Goal: Information Seeking & Learning: Learn about a topic

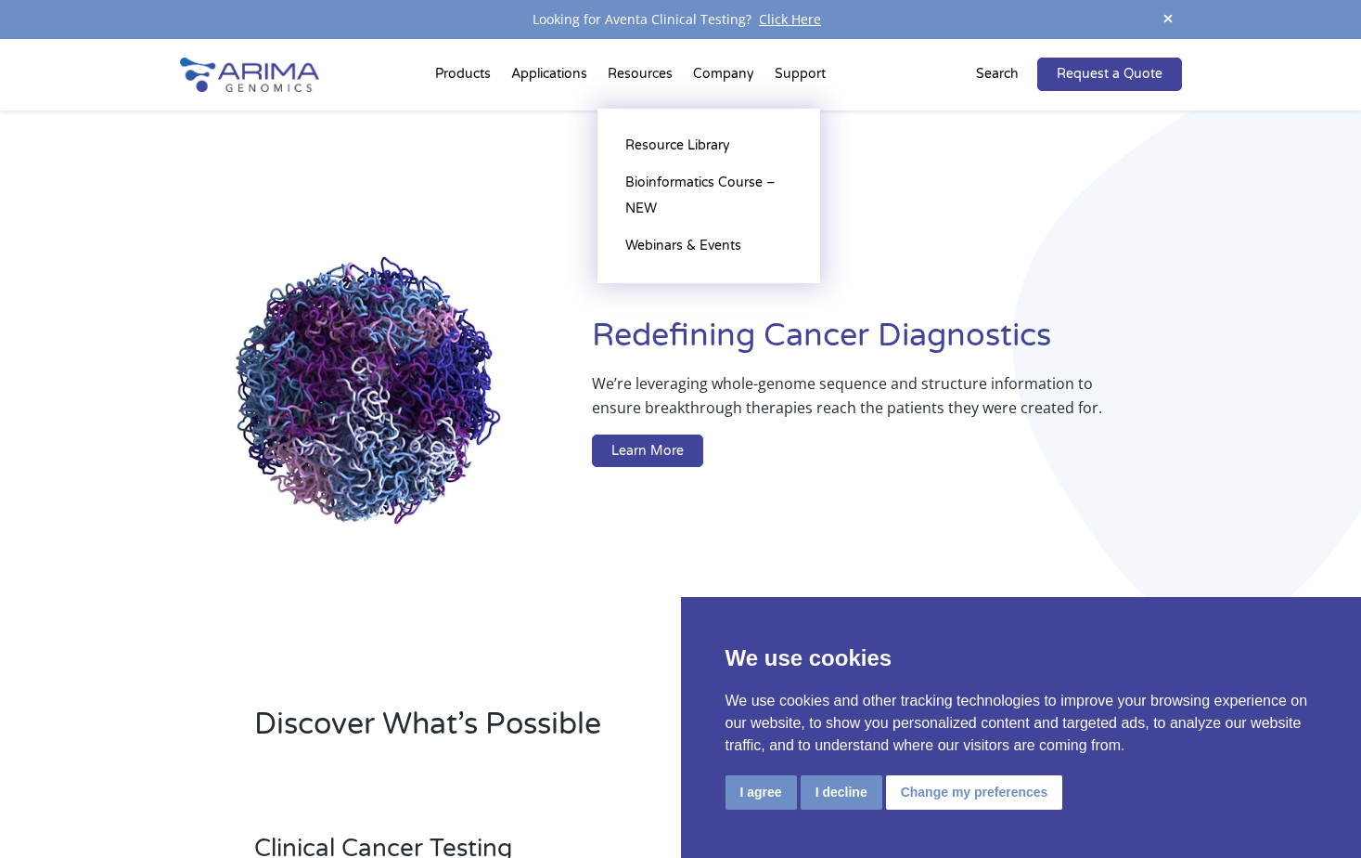
click at [640, 65] on li "Resources Resource Library Documentation Publications Literature Videos Blog Bi…" at bounding box center [640, 77] width 85 height 63
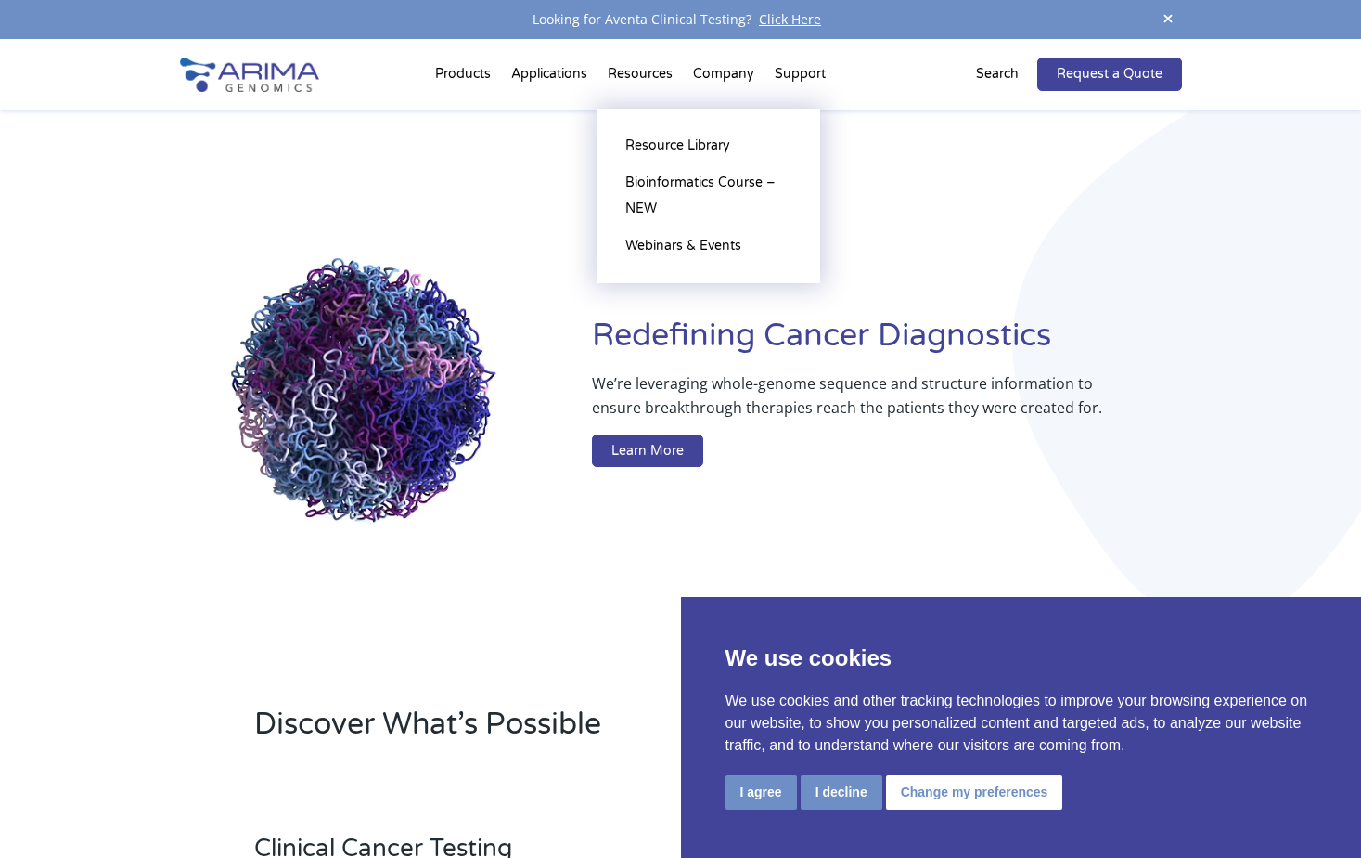
click at [637, 78] on li "Resources Resource Library Documentation Publications Literature Videos Blog Bi…" at bounding box center [640, 77] width 85 height 63
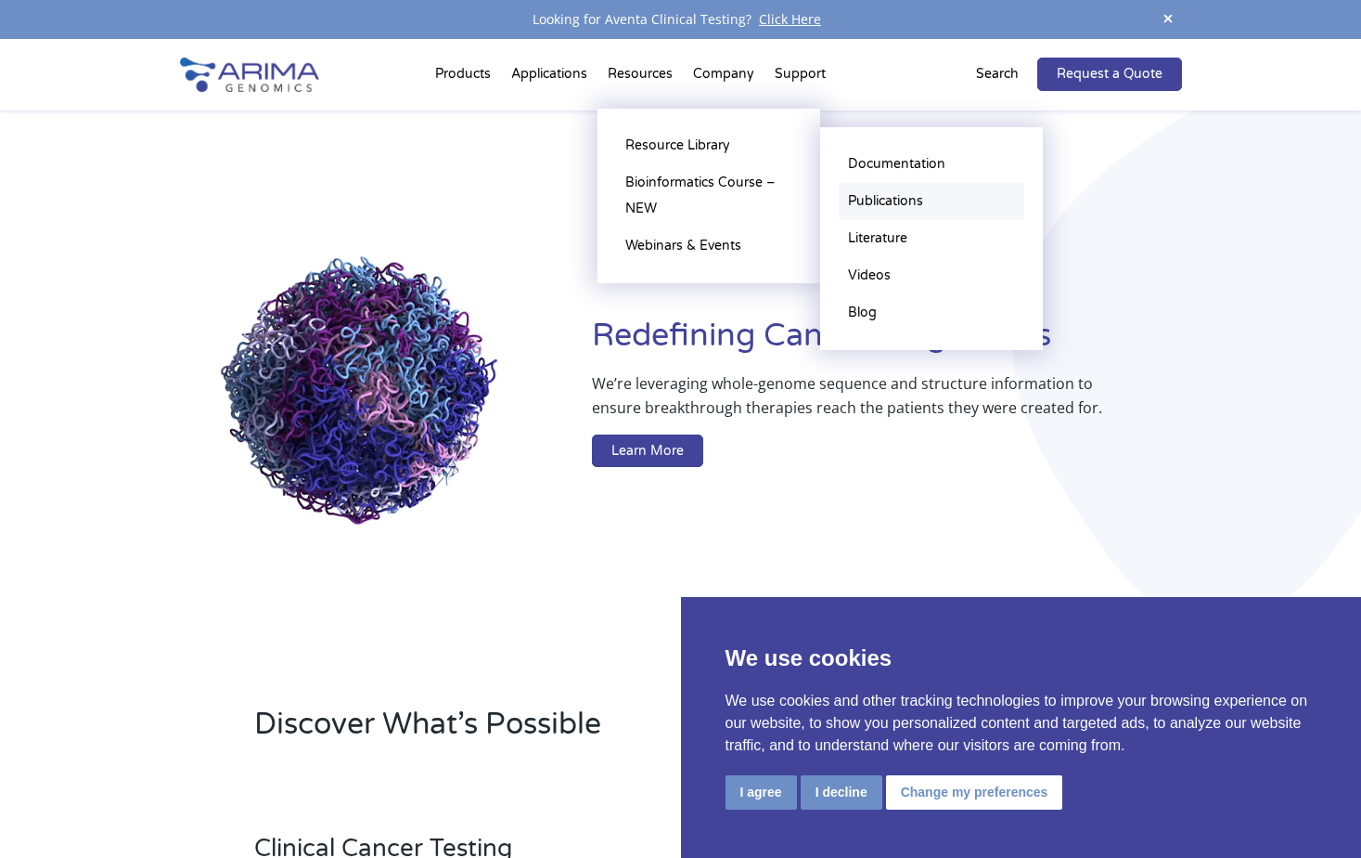
click at [877, 198] on link "Publications" at bounding box center [932, 201] width 186 height 37
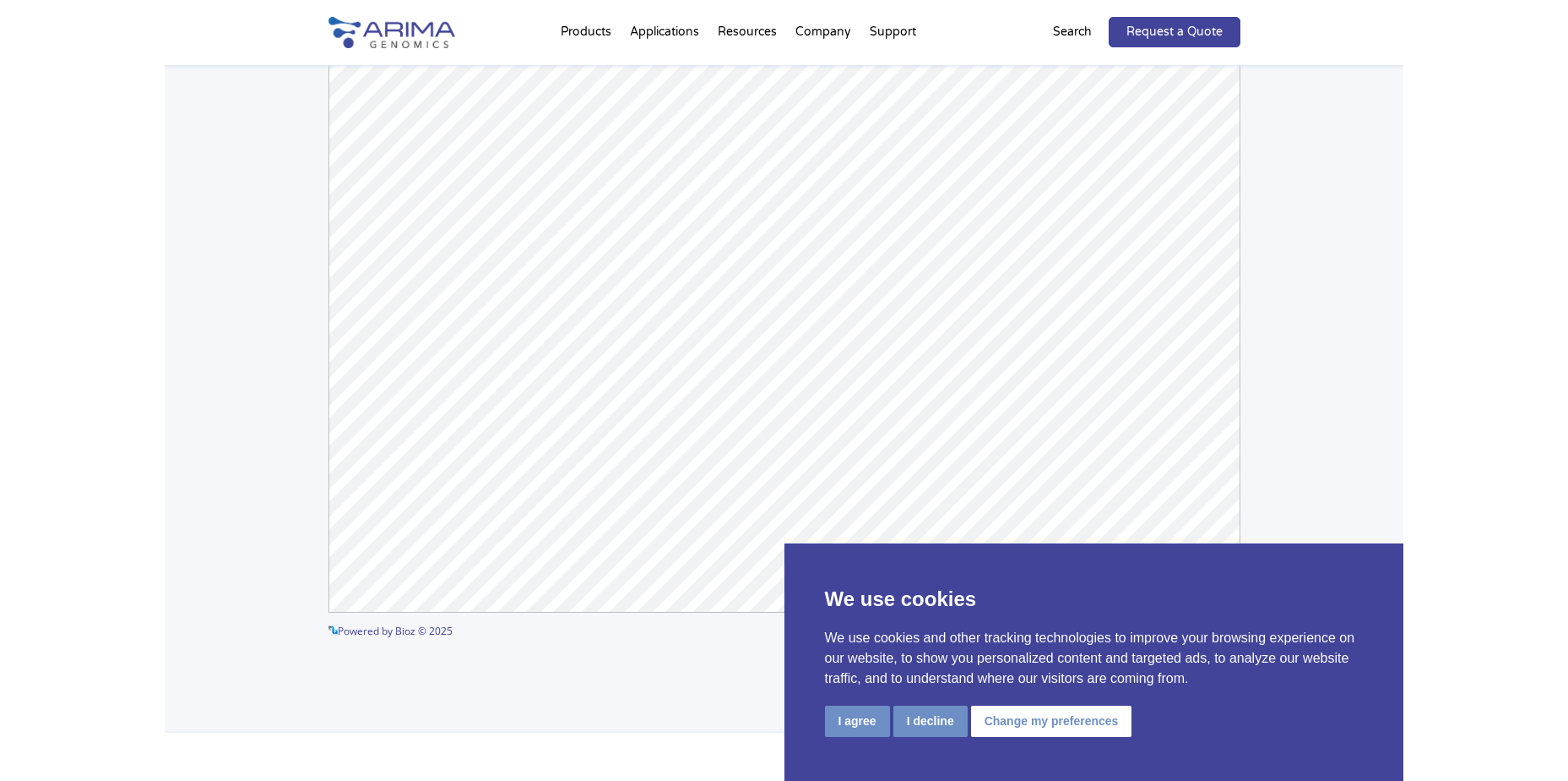
scroll to position [288, 0]
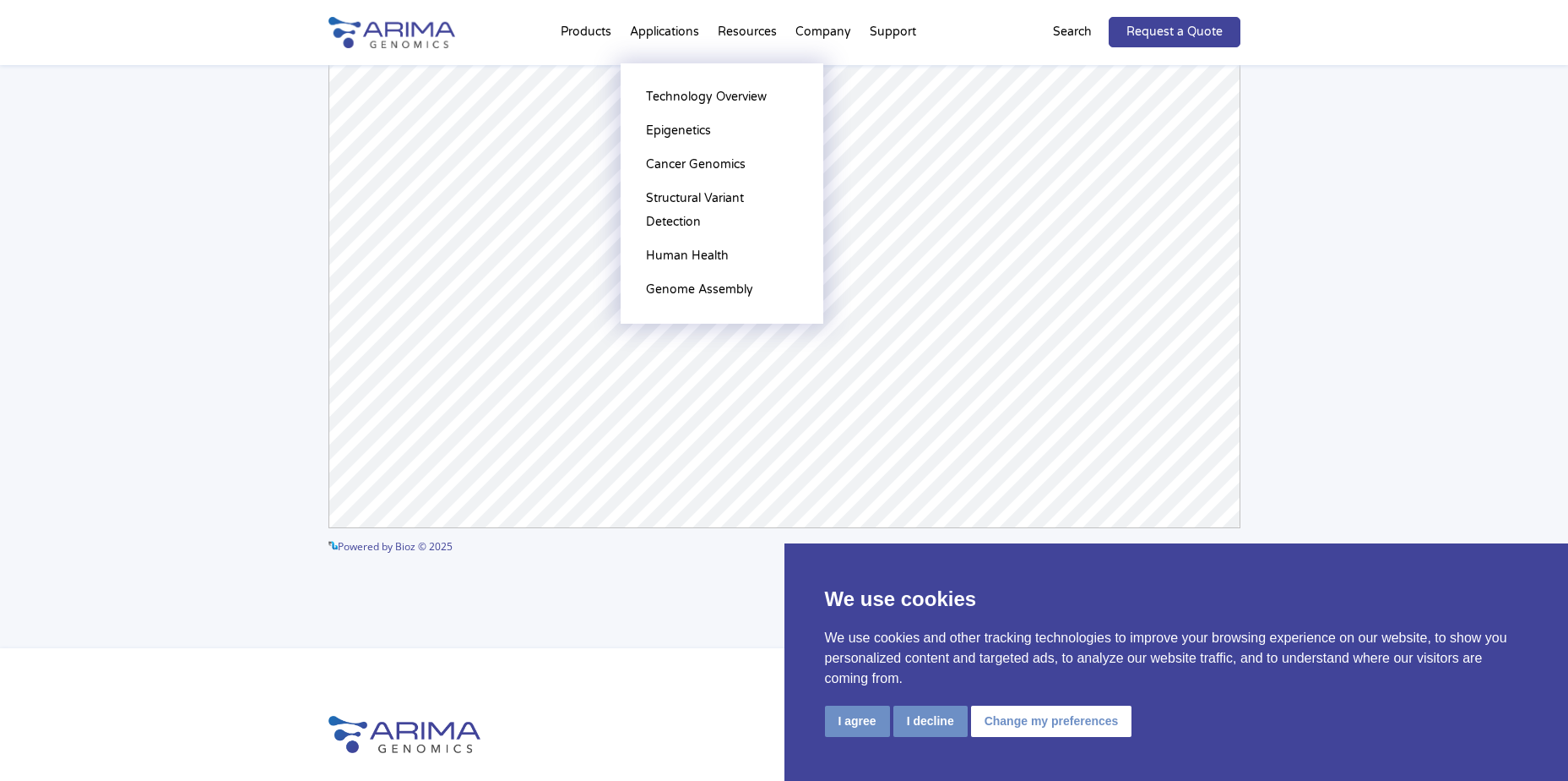
click at [663, 21] on li "Applications Technology Overview Epigenetics [MEDICAL_DATA] Genomics Structural…" at bounding box center [664, 35] width 88 height 57
click at [663, 96] on link "Technology Overview" at bounding box center [723, 96] width 169 height 34
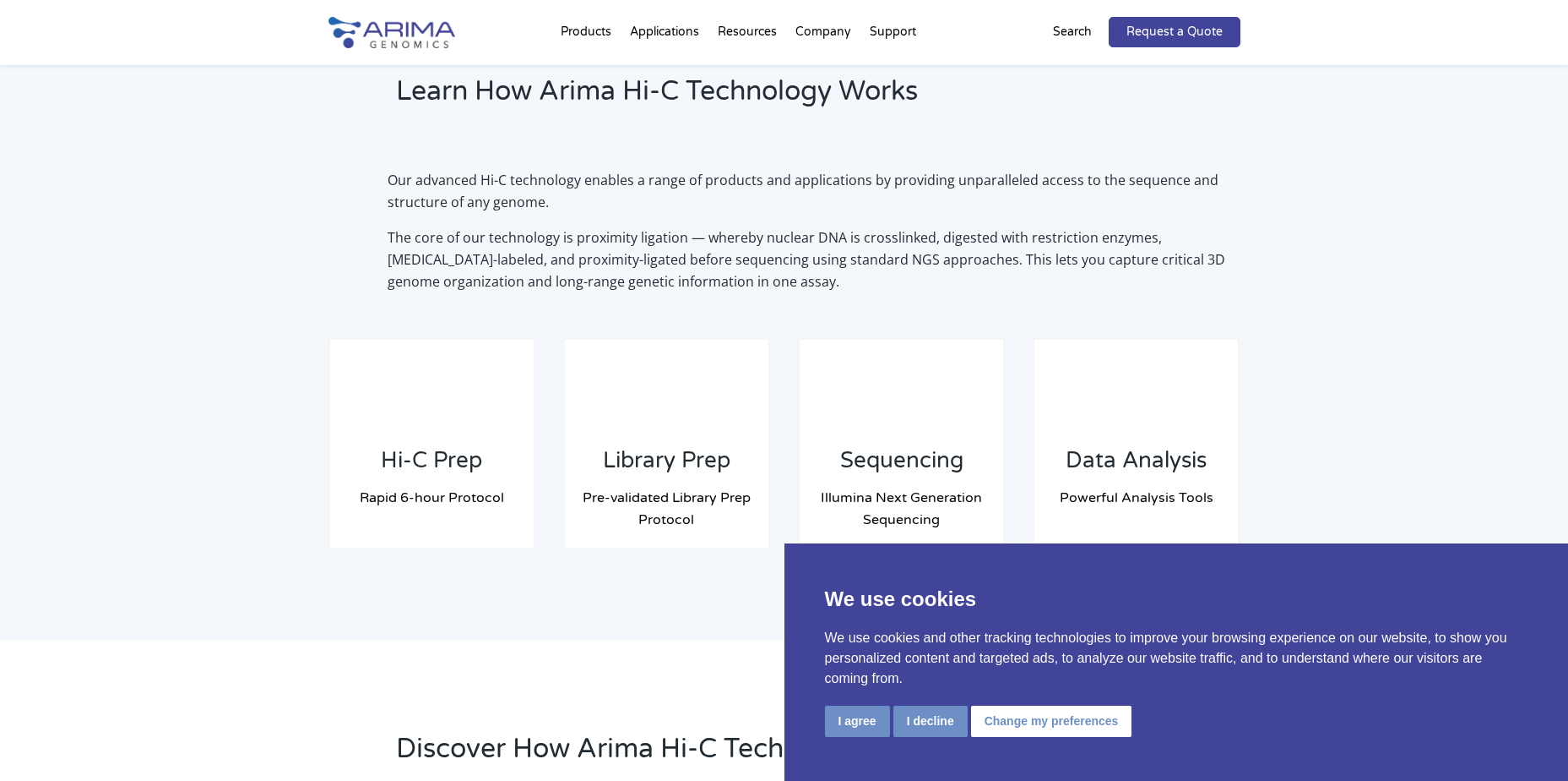
scroll to position [1149, 0]
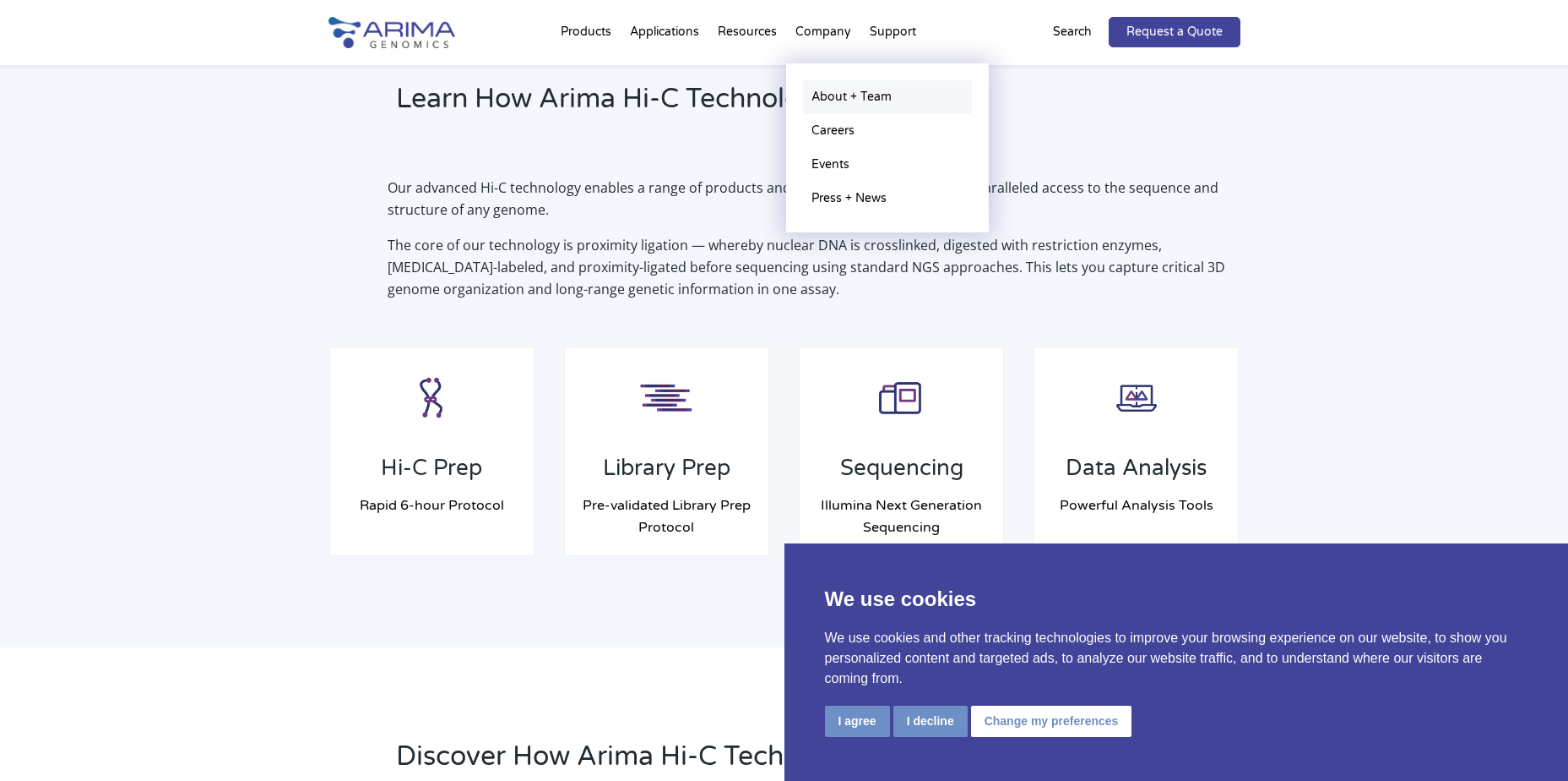
click at [825, 96] on link "About + Team" at bounding box center [888, 96] width 169 height 34
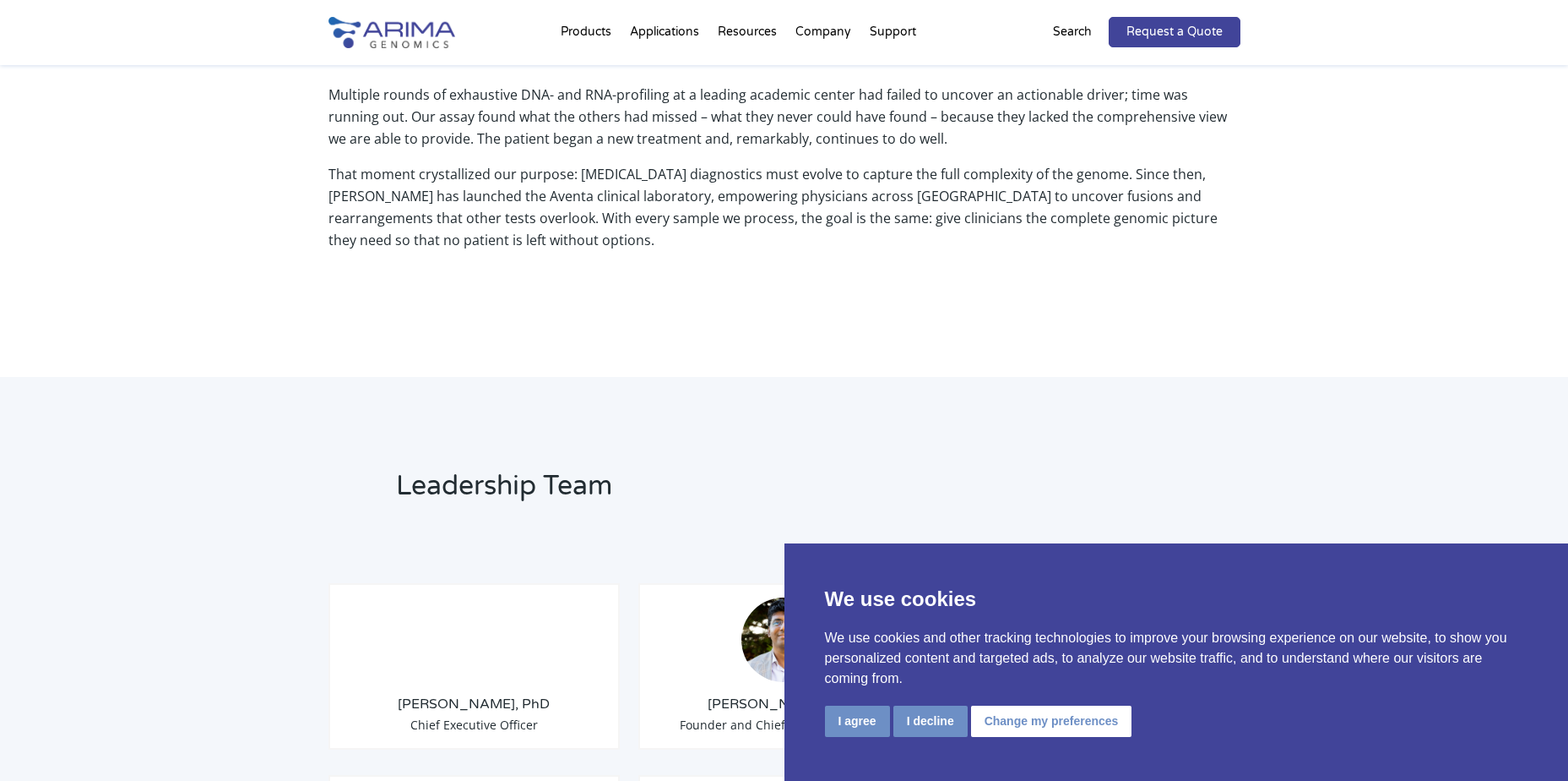
scroll to position [878, 0]
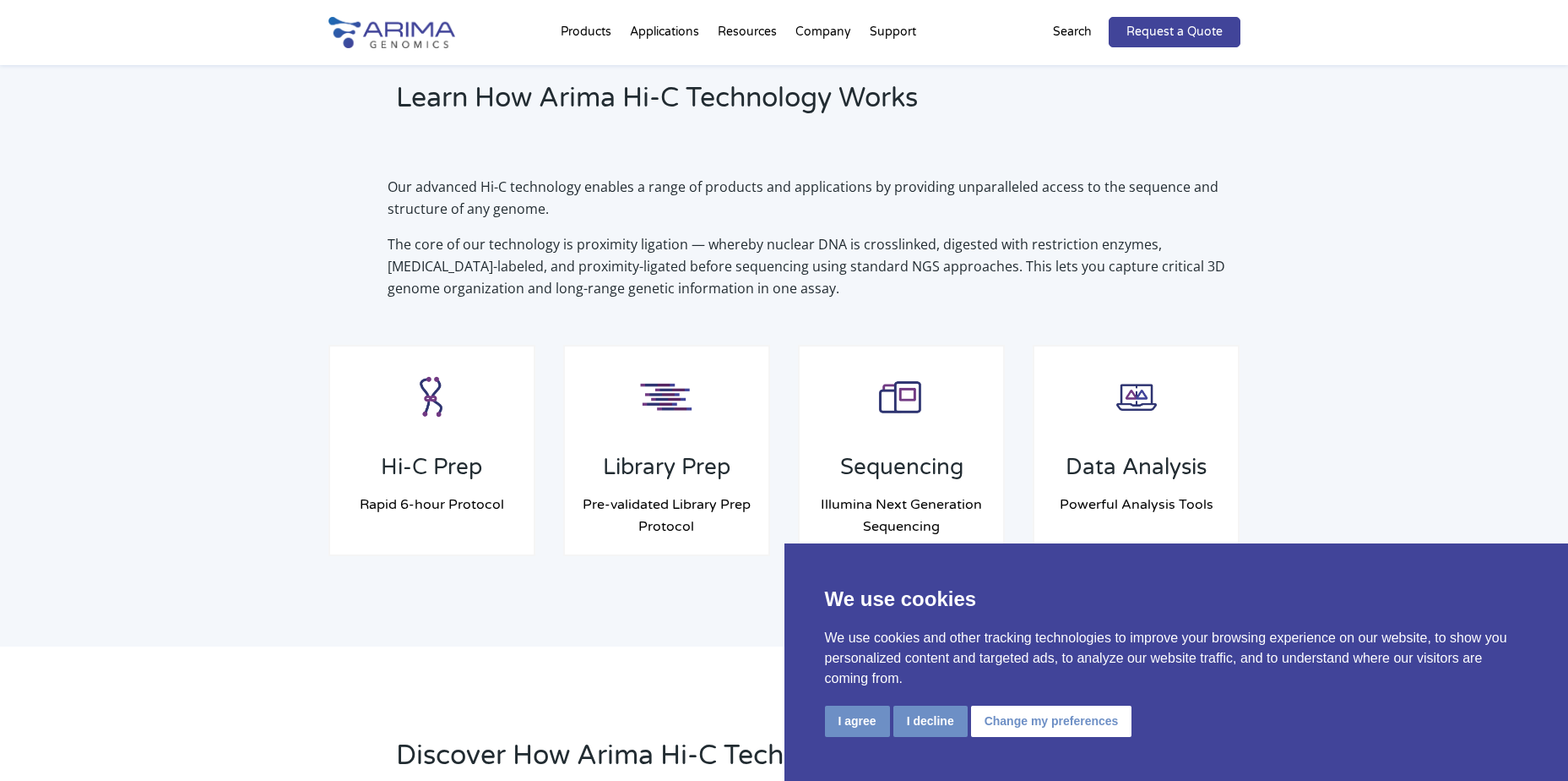
scroll to position [1149, 0]
click at [1520, 553] on div "We use cookies We use cookies and other tracking technologies to improve your b…" at bounding box center [1177, 662] width 784 height 238
click at [883, 724] on button "I agree" at bounding box center [857, 721] width 65 height 31
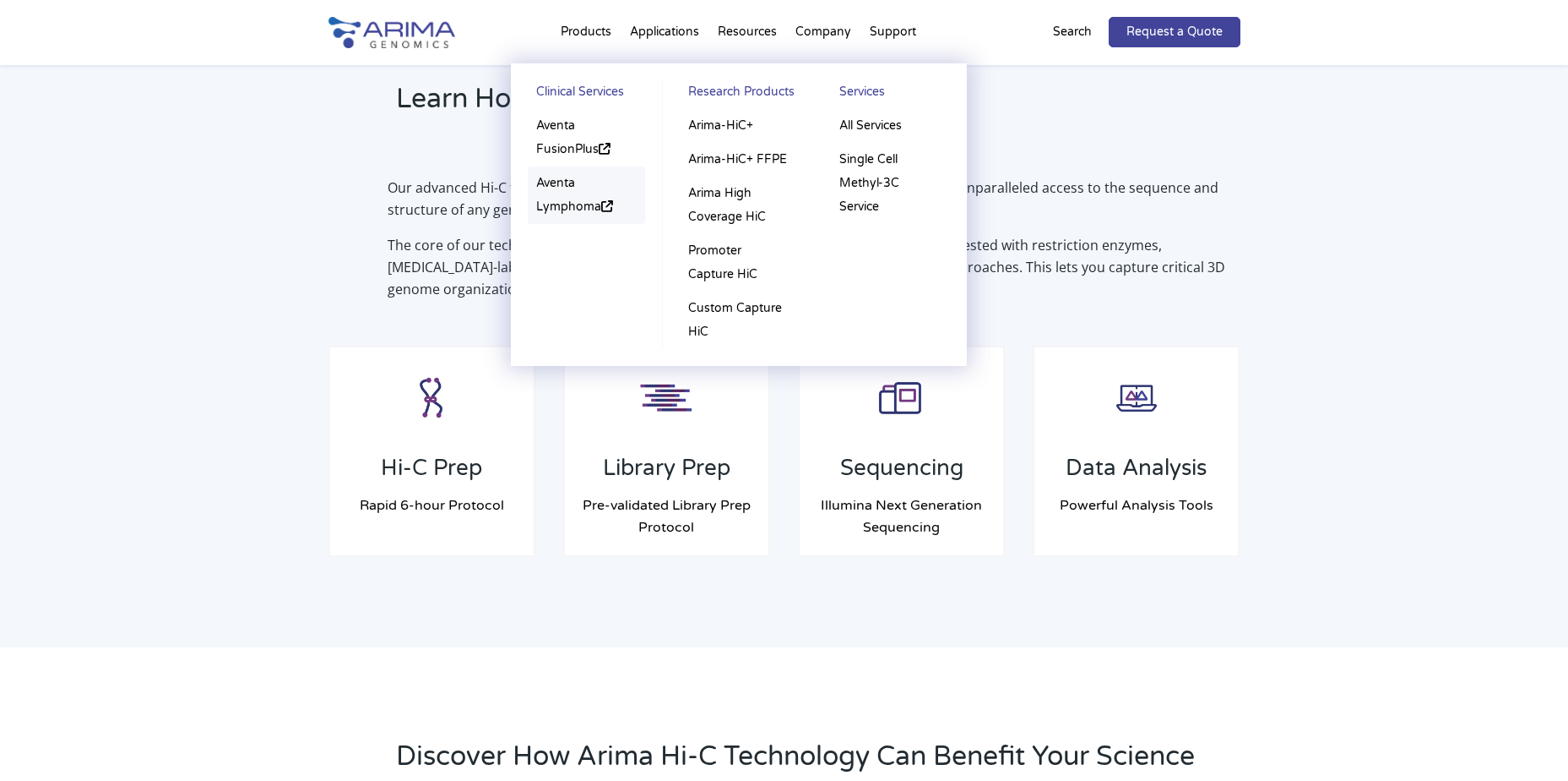
click at [546, 182] on link "Aventa Lymphoma" at bounding box center [587, 195] width 118 height 57
